Goal: Task Accomplishment & Management: Manage account settings

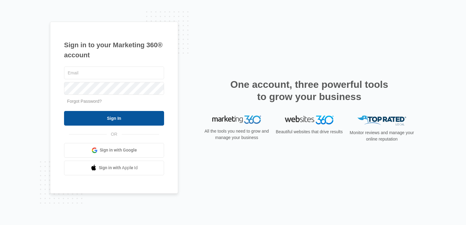
type input "[EMAIL_ADDRESS][DOMAIN_NAME]"
click at [131, 121] on input "Sign In" at bounding box center [114, 118] width 100 height 15
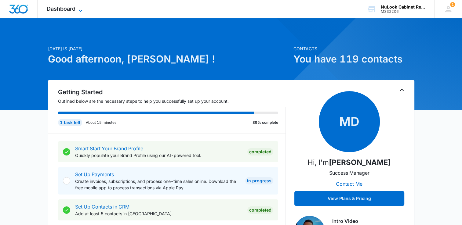
click at [81, 9] on icon at bounding box center [80, 10] width 7 height 7
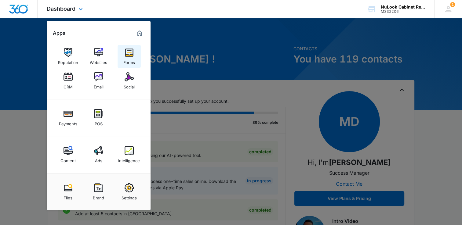
click at [126, 56] on img at bounding box center [129, 52] width 9 height 9
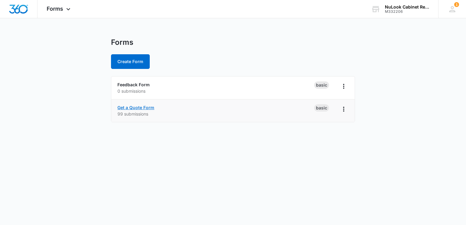
click at [134, 108] on link "Get a Quote Form" at bounding box center [136, 107] width 37 height 5
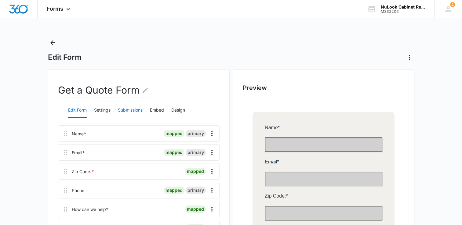
click at [133, 112] on button "Submissions" at bounding box center [130, 110] width 25 height 15
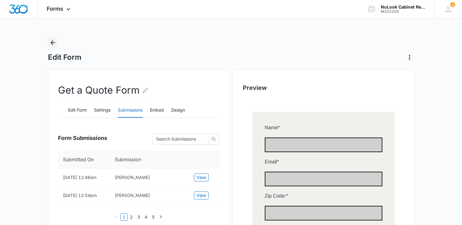
click at [53, 44] on icon "Back" at bounding box center [52, 42] width 7 height 7
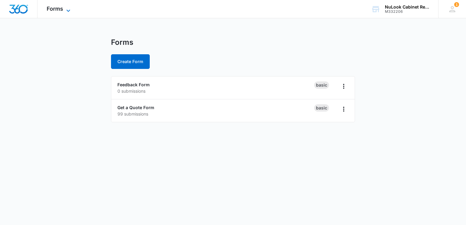
click at [68, 10] on icon at bounding box center [68, 10] width 7 height 7
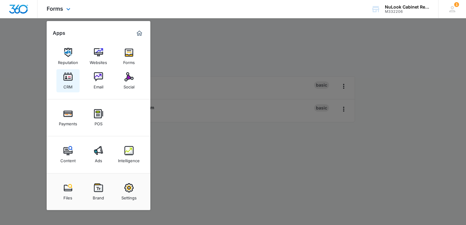
click at [68, 82] on div "CRM" at bounding box center [68, 86] width 9 height 8
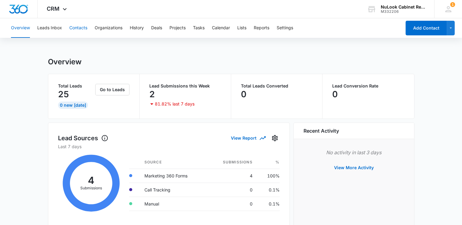
click at [81, 26] on button "Contacts" at bounding box center [78, 28] width 18 height 20
